Goal: Find specific page/section: Find specific page/section

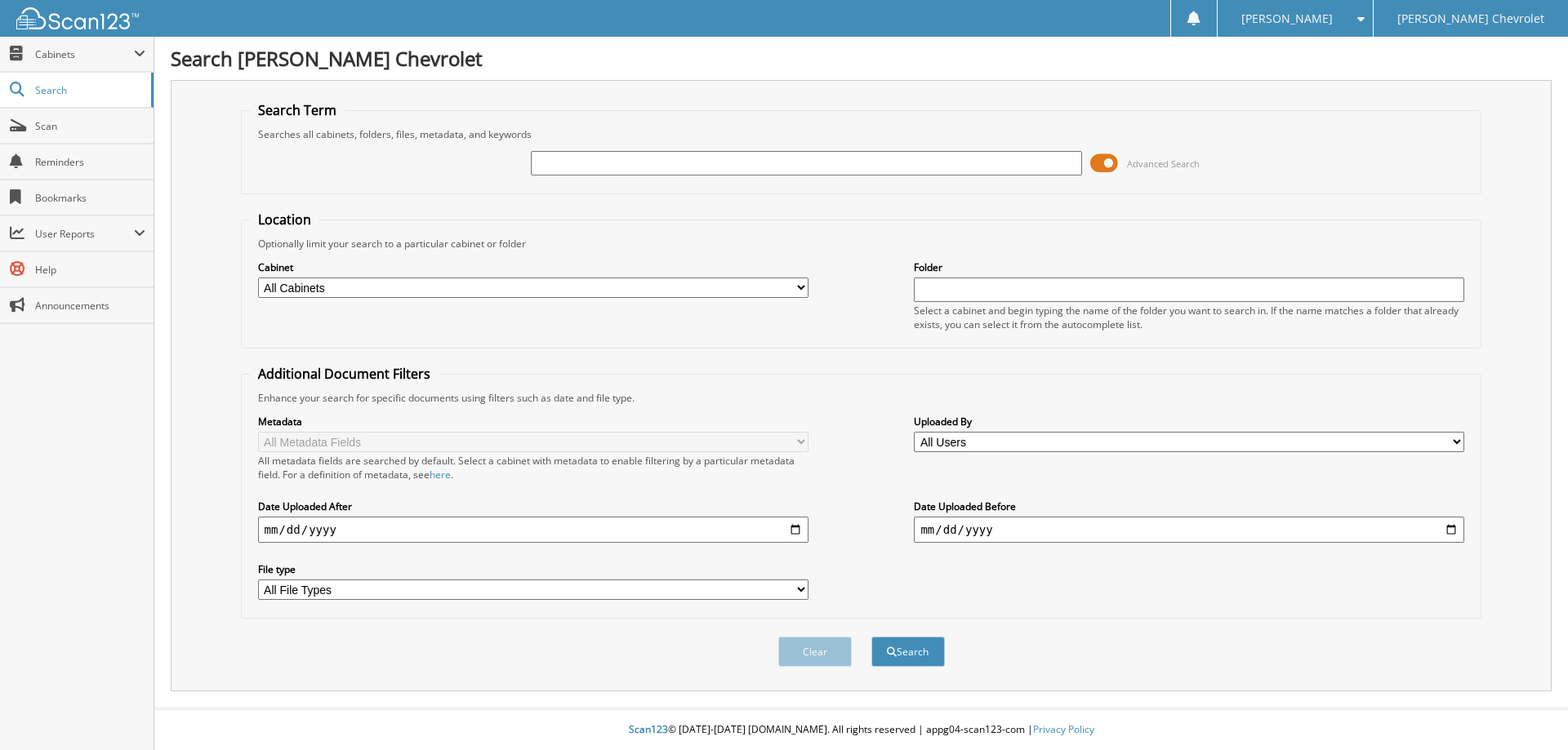
click at [552, 164] on input "text" at bounding box center [805, 164] width 550 height 25
type input "180060"
click at [872, 637] on button "Search" at bounding box center [908, 652] width 74 height 31
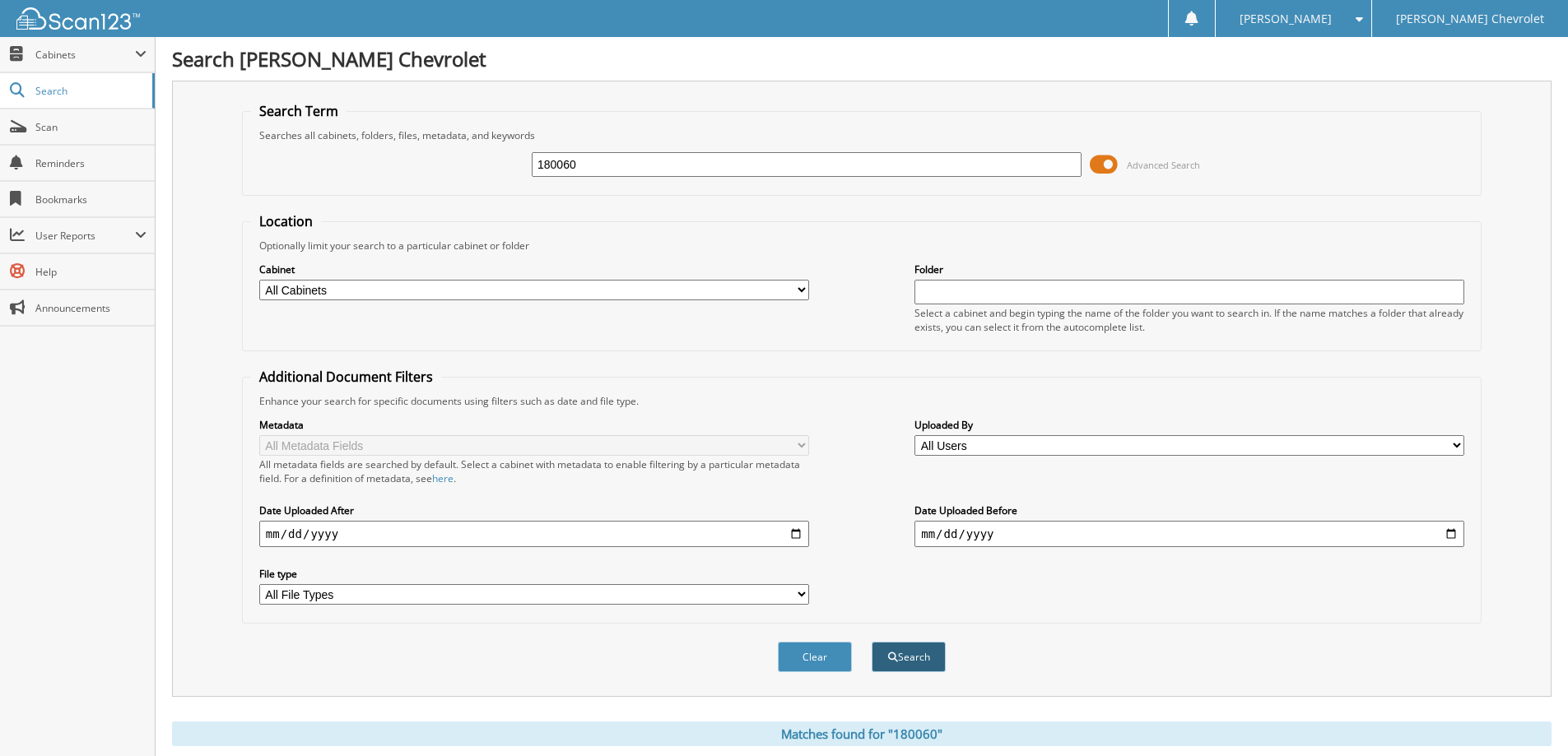
click at [889, 655] on span "submit" at bounding box center [893, 658] width 10 height 10
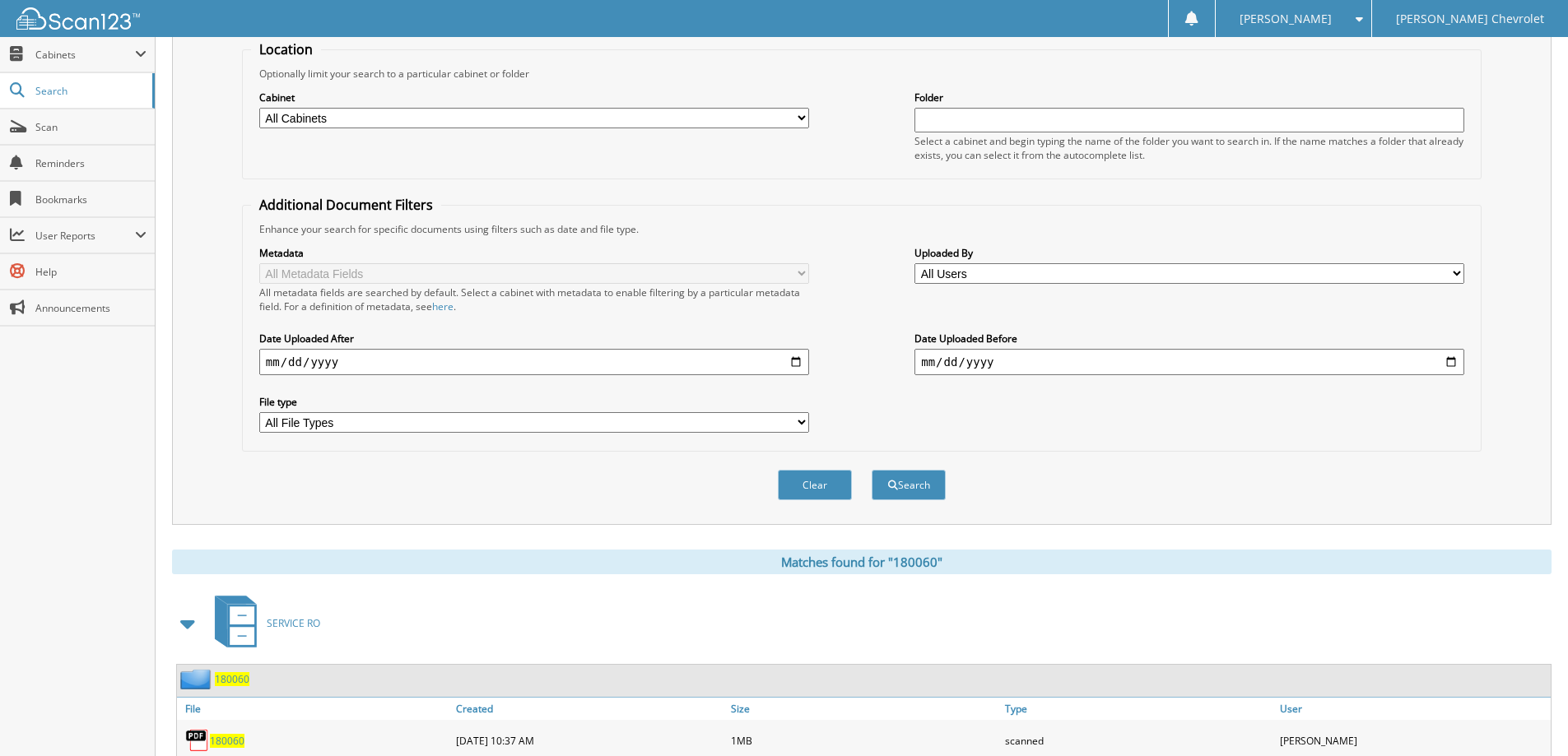
scroll to position [406, 0]
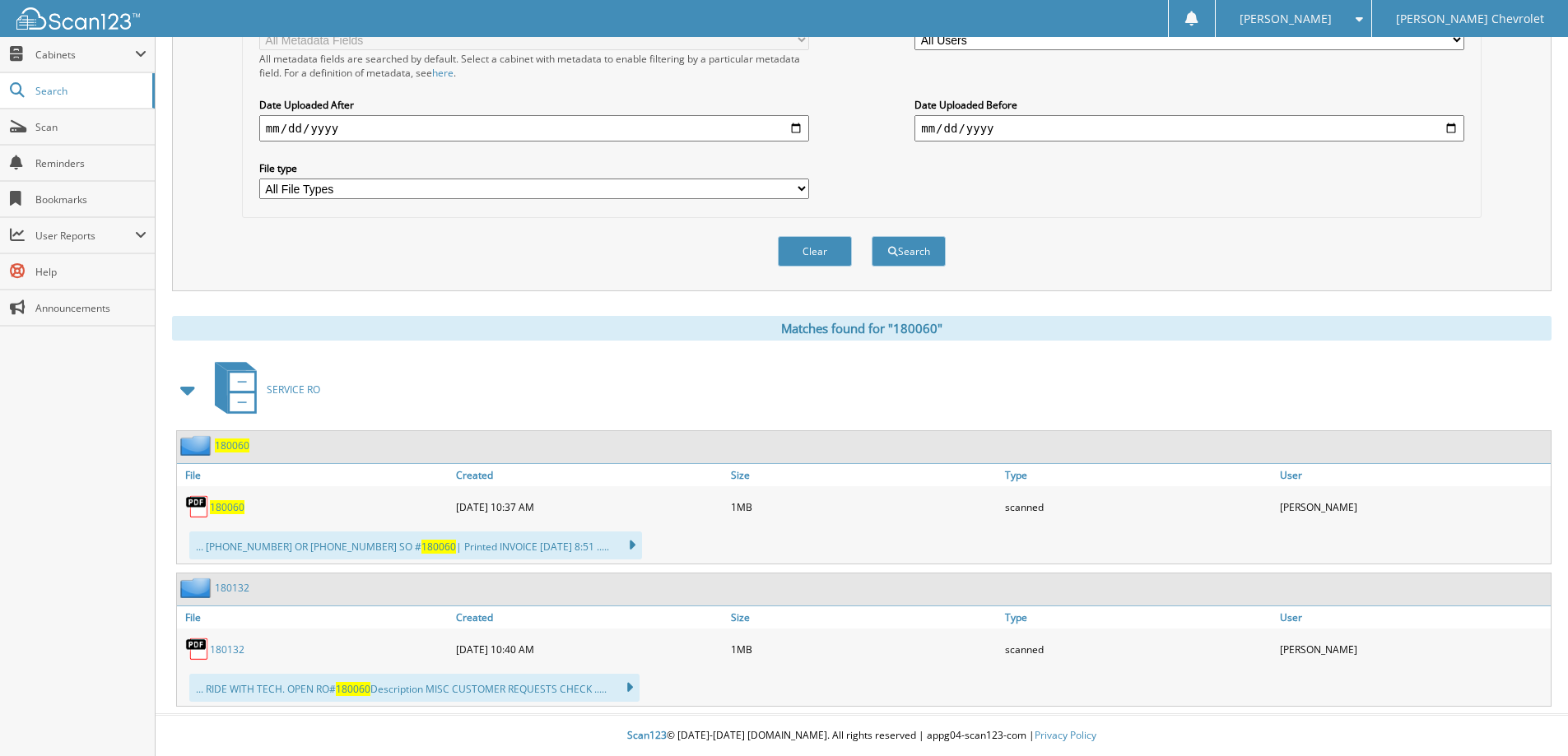
click at [235, 508] on span "180060" at bounding box center [227, 507] width 35 height 14
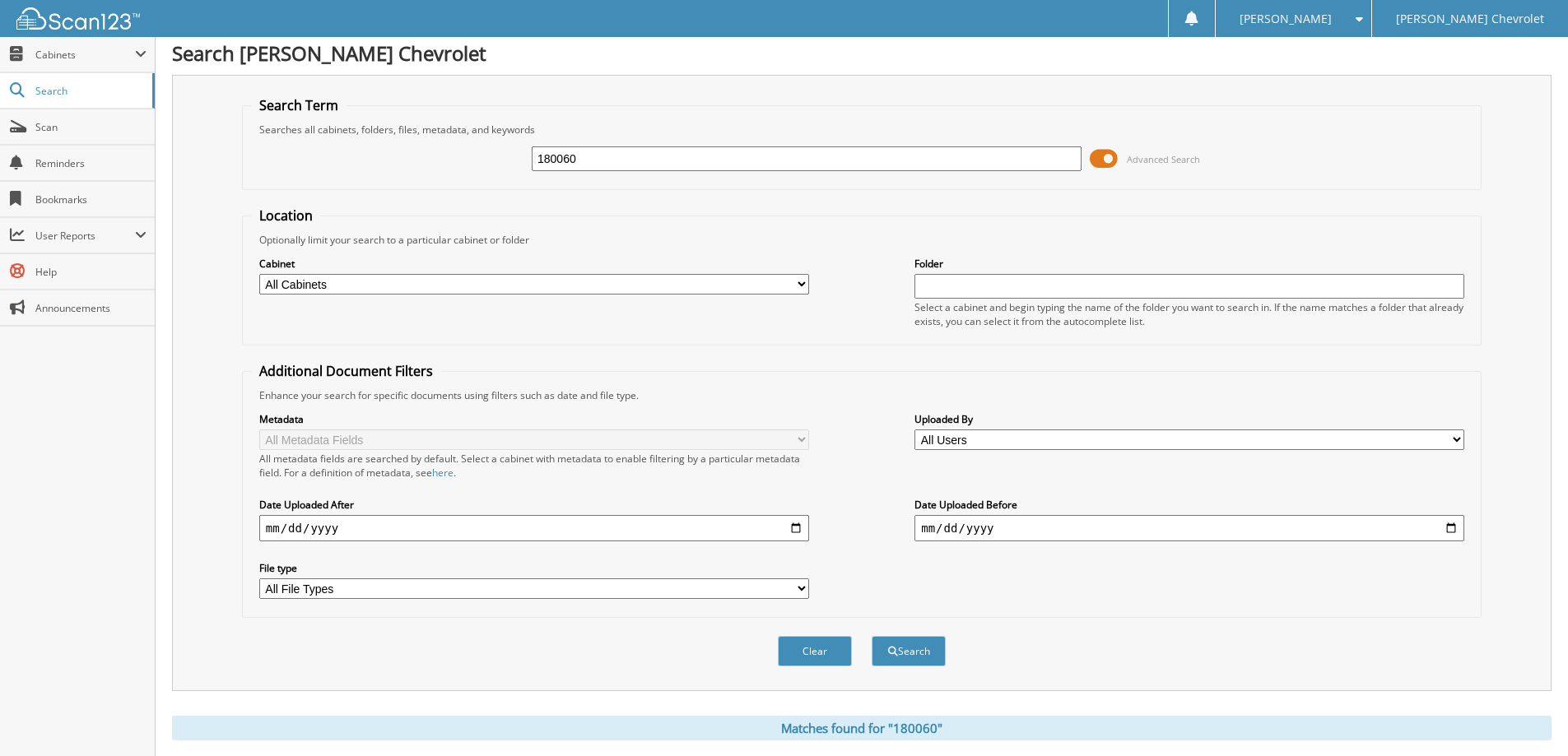
scroll to position [0, 0]
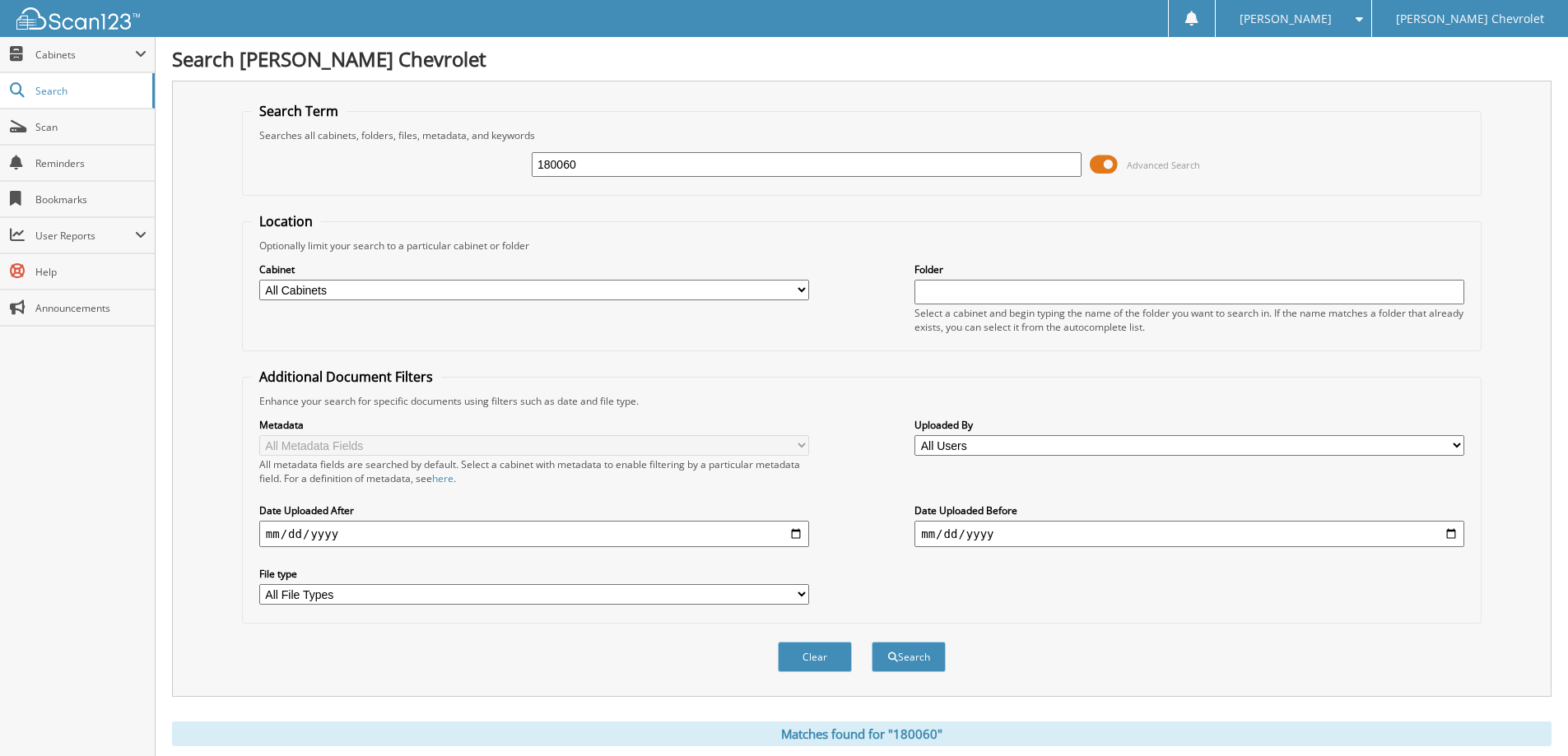
click at [601, 169] on input "180060" at bounding box center [807, 165] width 550 height 25
type input "180132"
click at [872, 642] on button "Search" at bounding box center [908, 657] width 74 height 31
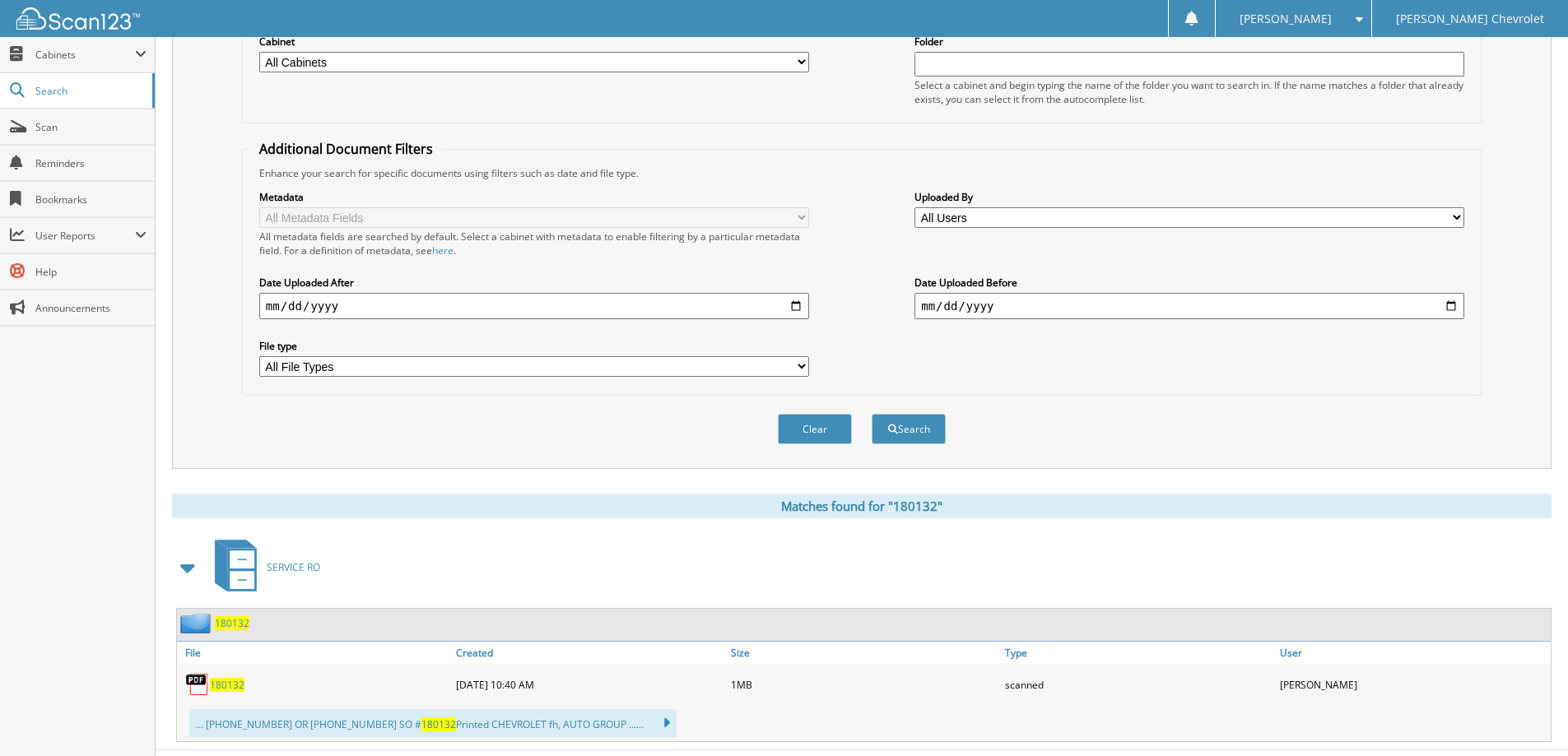
scroll to position [264, 0]
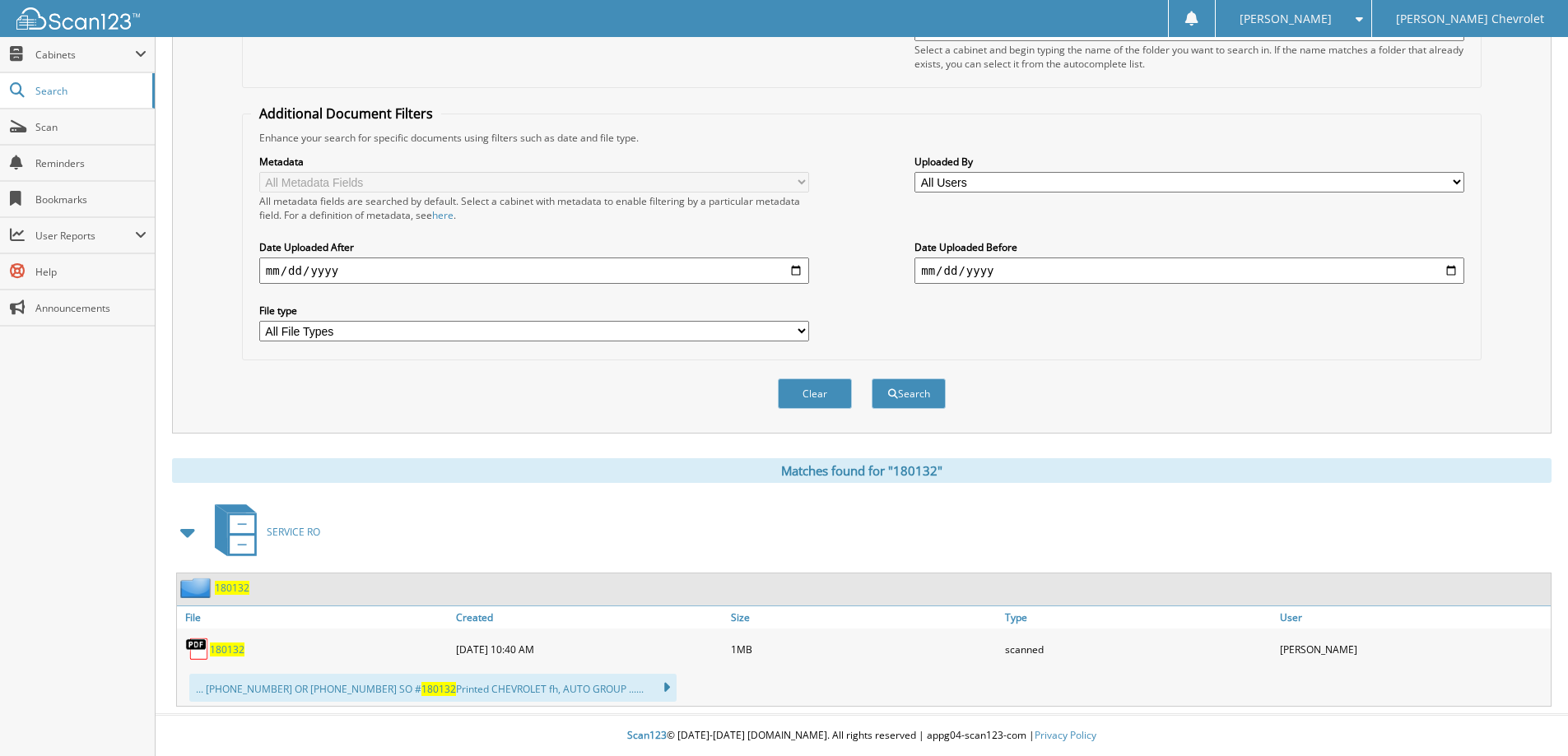
click at [231, 654] on span "180132" at bounding box center [227, 649] width 35 height 14
